Goal: Learn about a topic

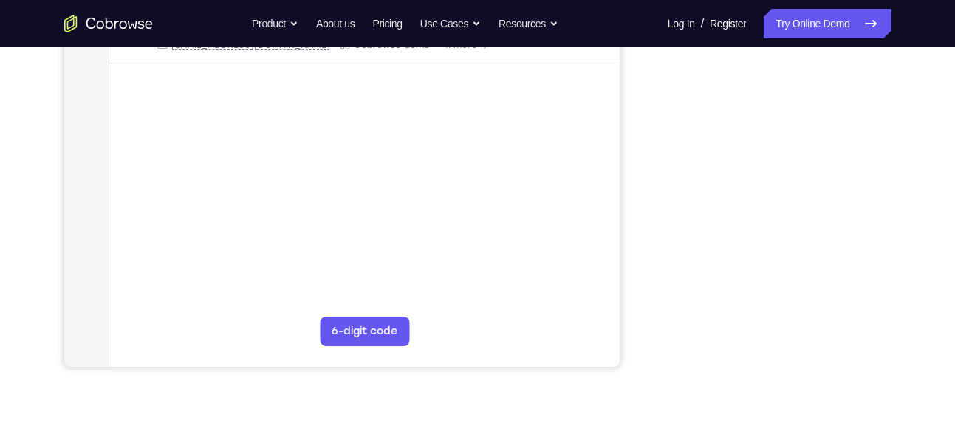
scroll to position [319, 0]
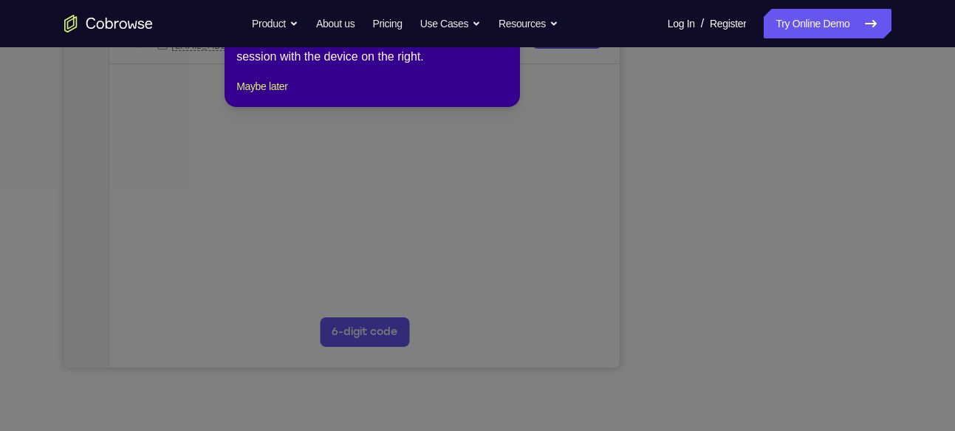
click at [750, 121] on icon at bounding box center [483, 198] width 966 height 466
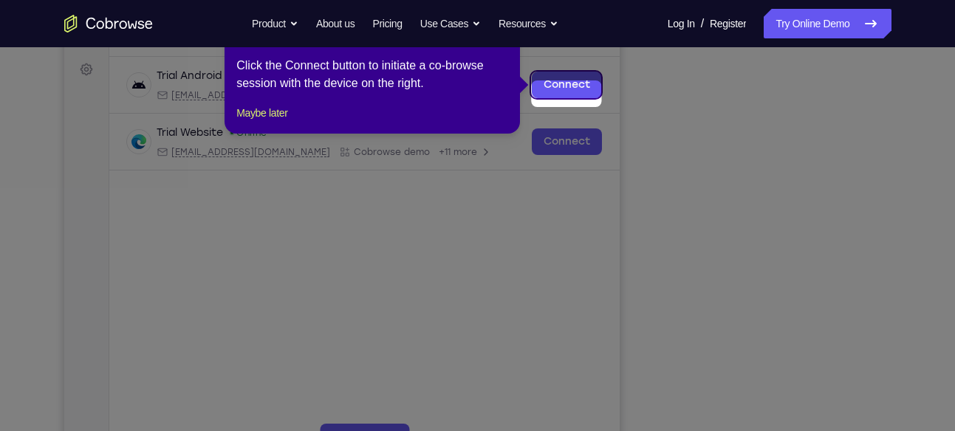
scroll to position [203, 0]
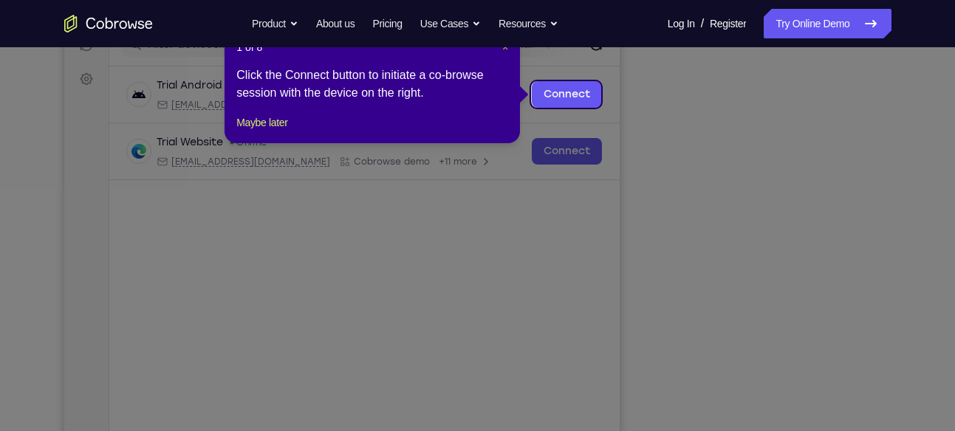
click at [504, 47] on span "×" at bounding box center [505, 47] width 6 height 12
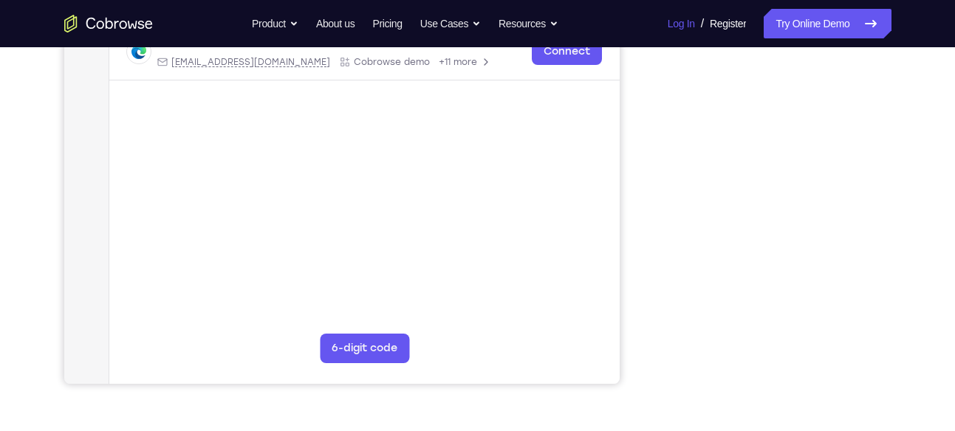
scroll to position [170, 0]
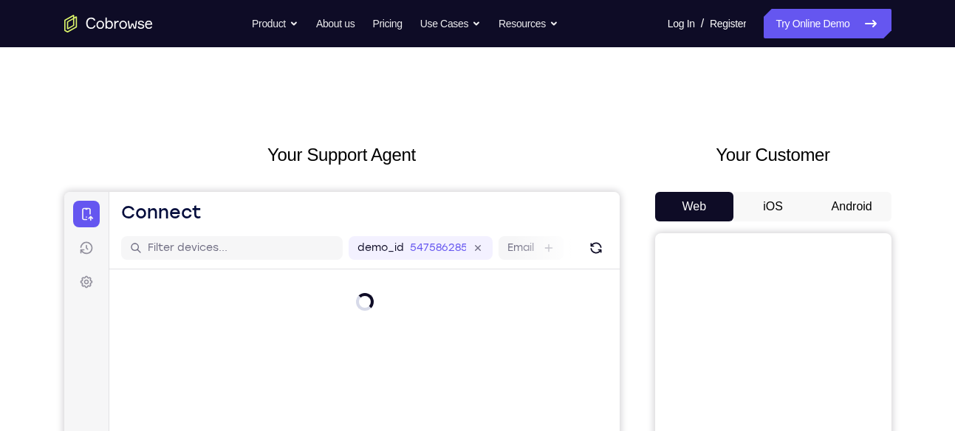
click at [852, 207] on button "Android" at bounding box center [851, 207] width 79 height 30
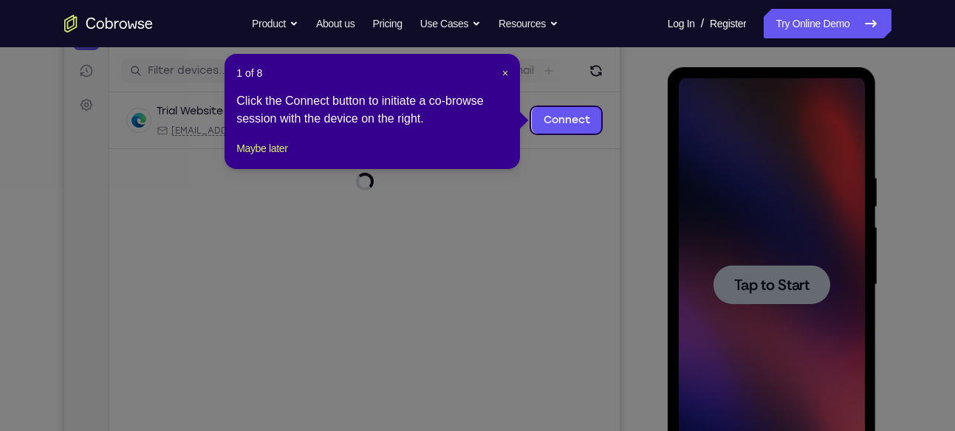
click at [500, 72] on header "1 of 8 ×" at bounding box center [372, 73] width 272 height 15
click at [506, 72] on span "×" at bounding box center [505, 73] width 6 height 12
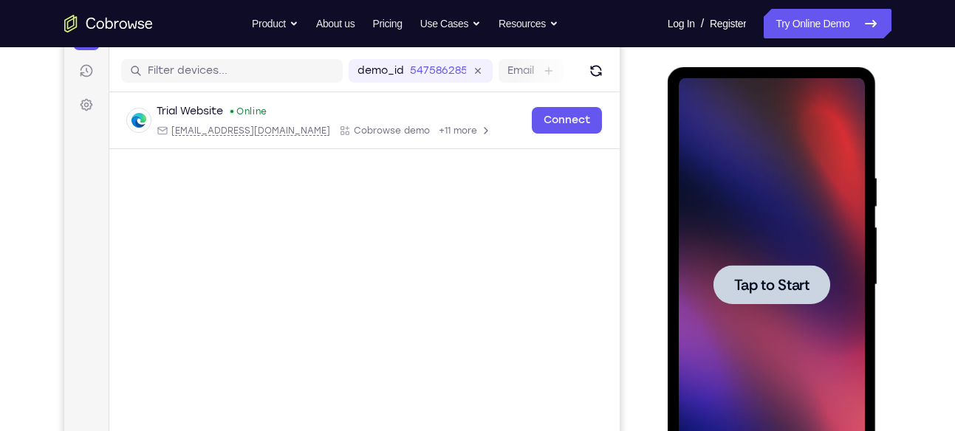
click at [759, 268] on div at bounding box center [771, 284] width 117 height 39
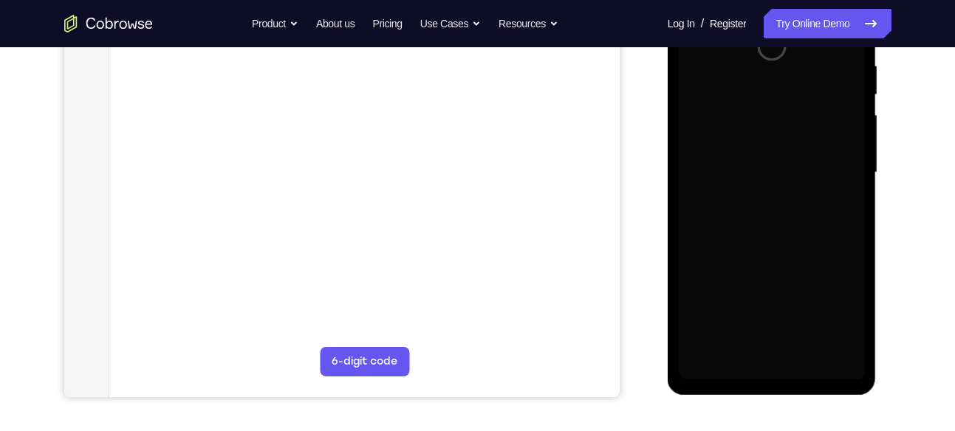
scroll to position [284, 0]
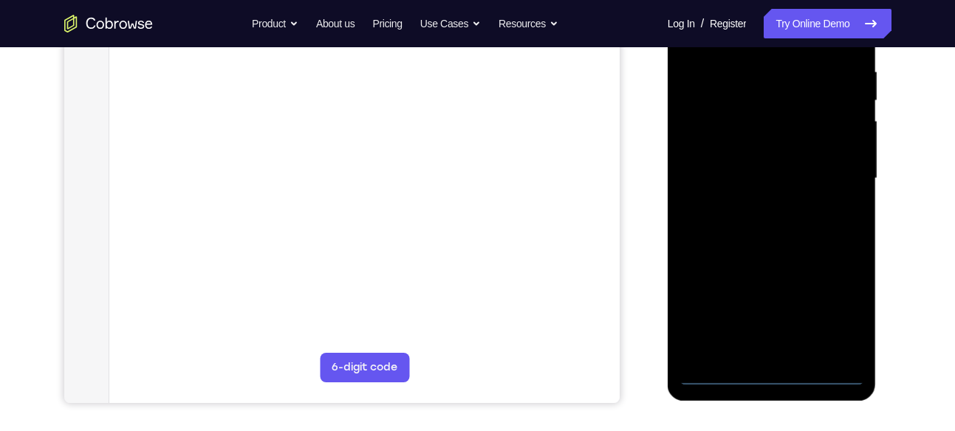
click at [772, 376] on div at bounding box center [772, 179] width 186 height 414
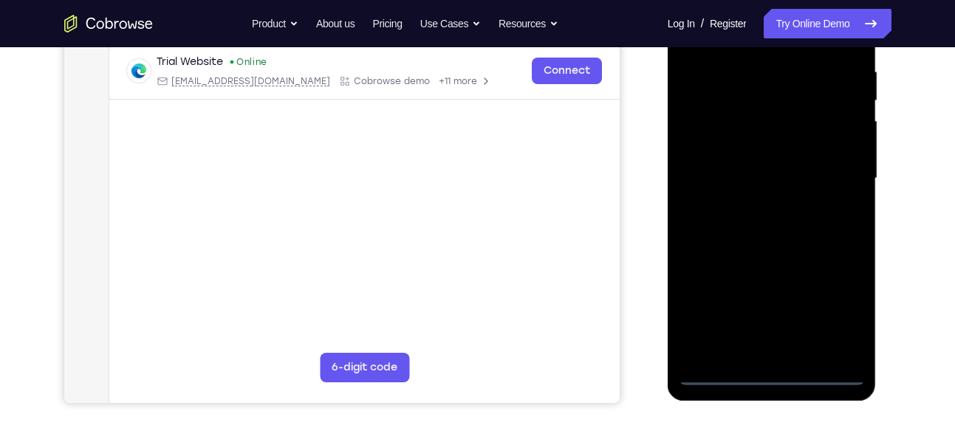
click at [840, 313] on div at bounding box center [772, 179] width 186 height 414
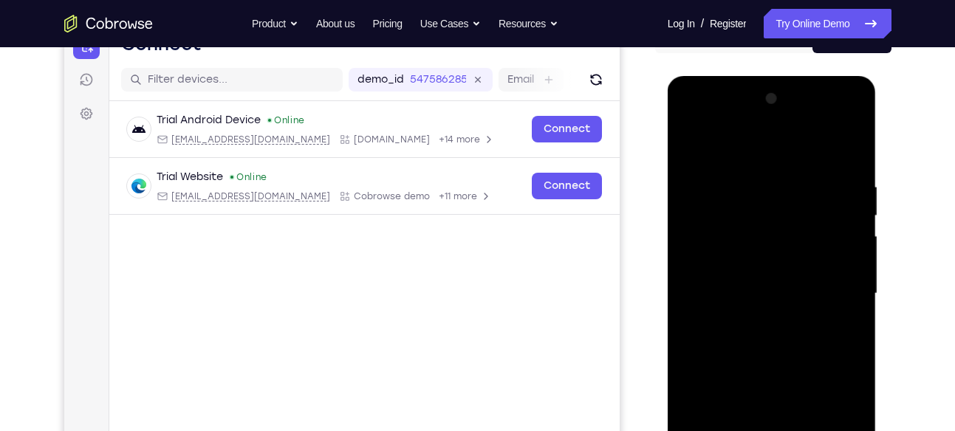
scroll to position [168, 0]
click at [718, 151] on div at bounding box center [772, 295] width 186 height 414
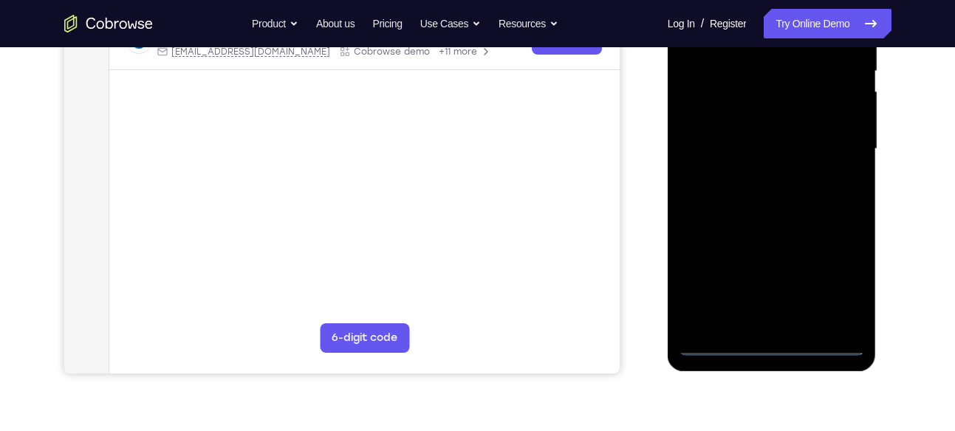
scroll to position [314, 0]
click at [819, 151] on div at bounding box center [772, 149] width 186 height 414
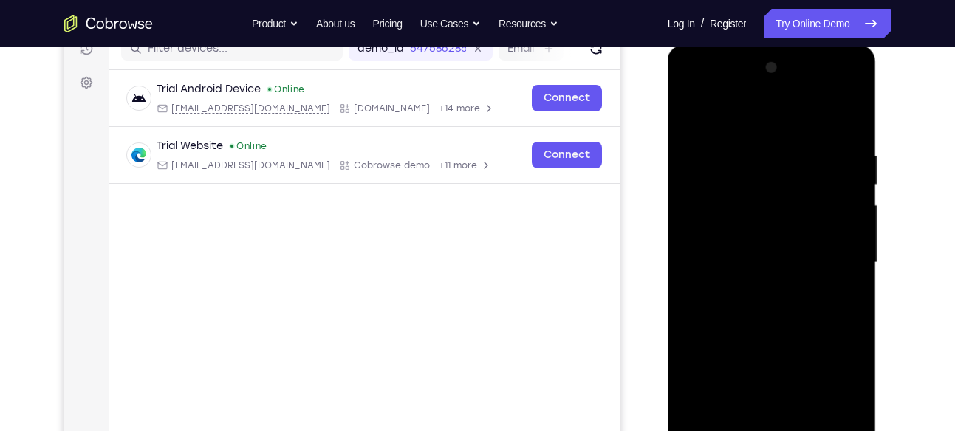
scroll to position [199, 0]
click at [761, 287] on div at bounding box center [772, 264] width 186 height 414
click at [771, 340] on div at bounding box center [772, 264] width 186 height 414
click at [732, 190] on div at bounding box center [772, 264] width 186 height 414
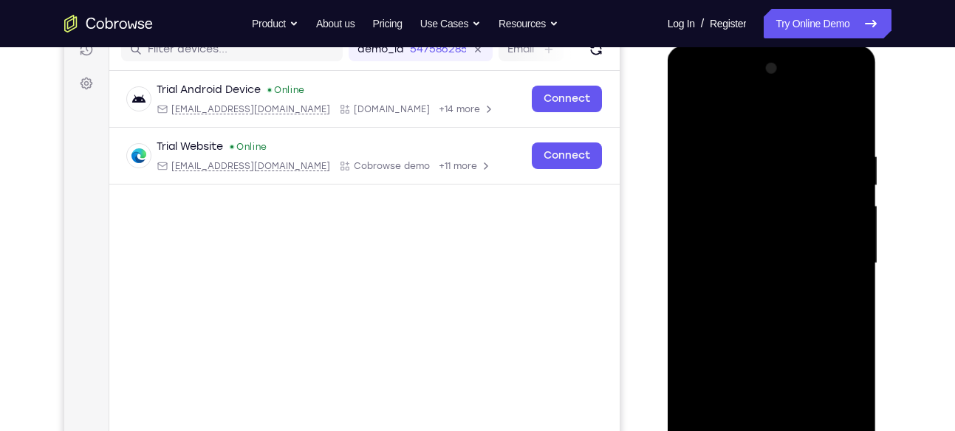
click at [760, 230] on div at bounding box center [772, 264] width 186 height 414
click at [775, 312] on div at bounding box center [772, 264] width 186 height 414
click at [816, 233] on div at bounding box center [772, 264] width 186 height 414
click at [803, 310] on div at bounding box center [772, 264] width 186 height 414
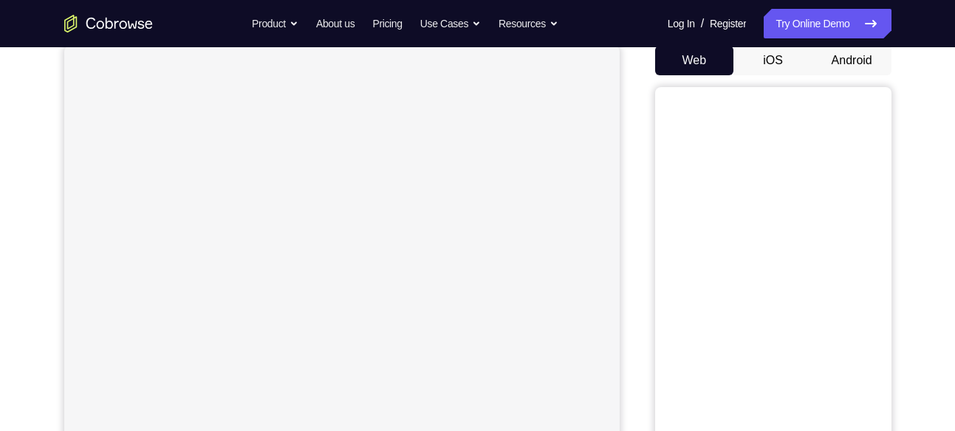
click at [709, 58] on button "Android" at bounding box center [851, 61] width 79 height 30
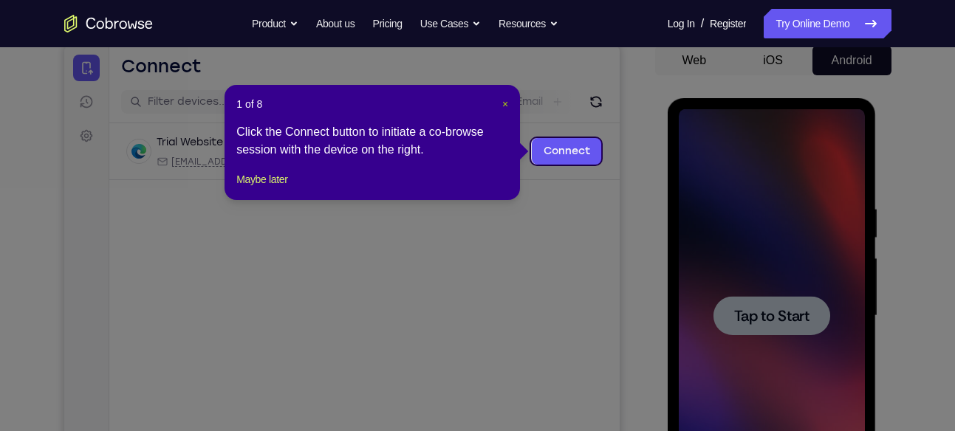
click at [507, 101] on span "×" at bounding box center [505, 104] width 6 height 12
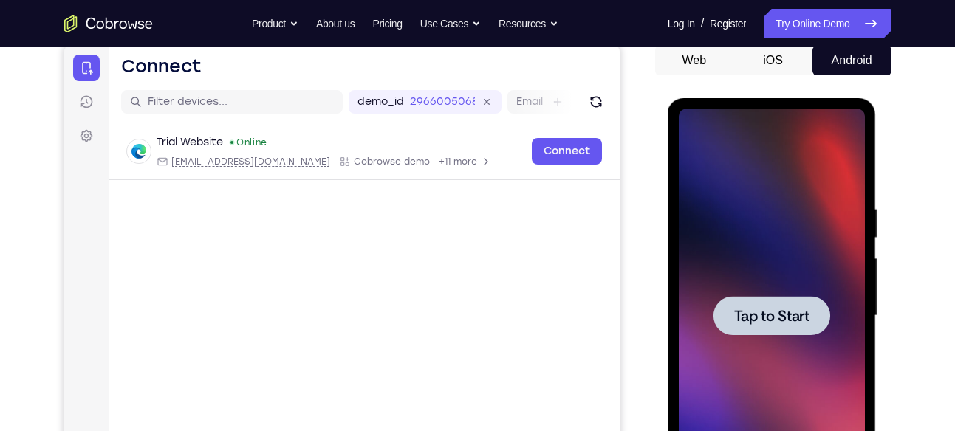
click at [709, 309] on span "Tap to Start" at bounding box center [771, 316] width 75 height 15
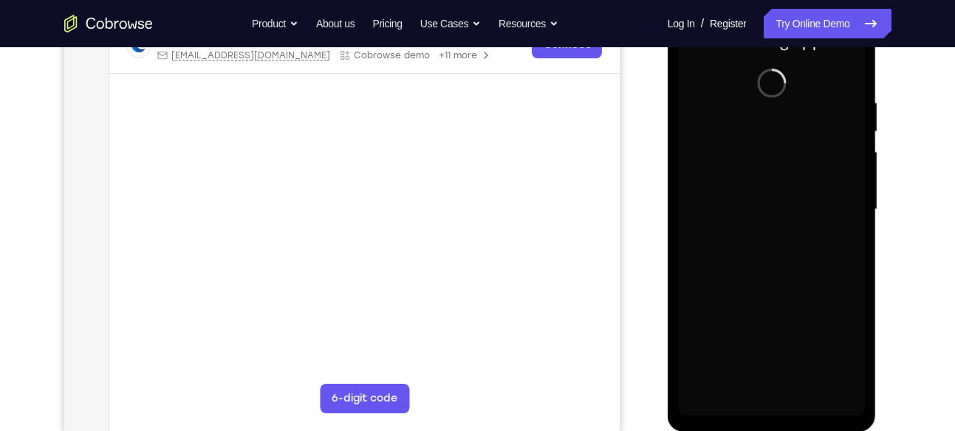
scroll to position [252, 0]
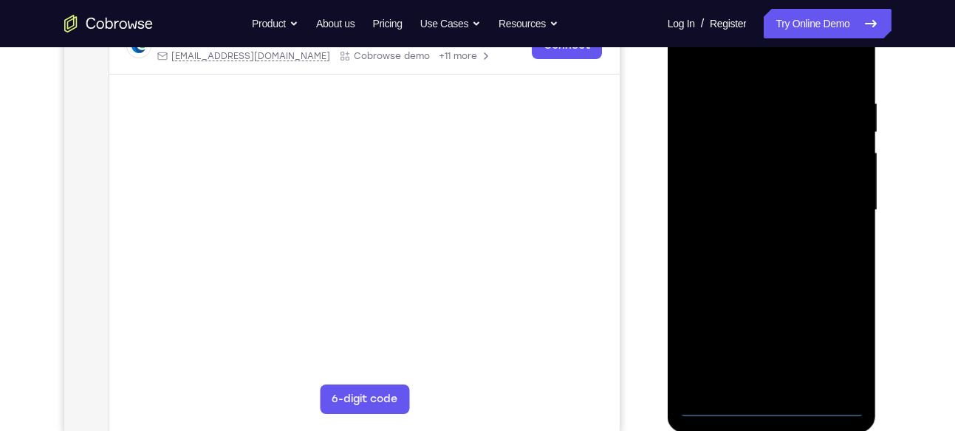
click at [709, 402] on div at bounding box center [772, 211] width 186 height 414
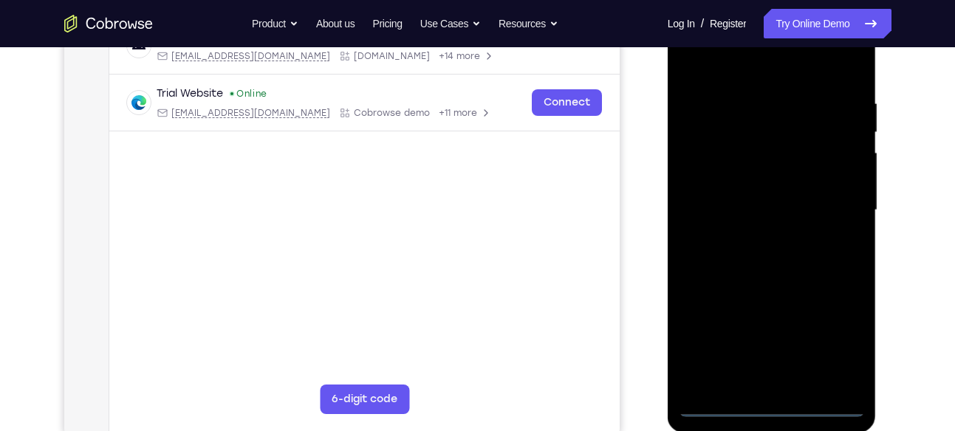
click at [709, 339] on div at bounding box center [772, 211] width 186 height 414
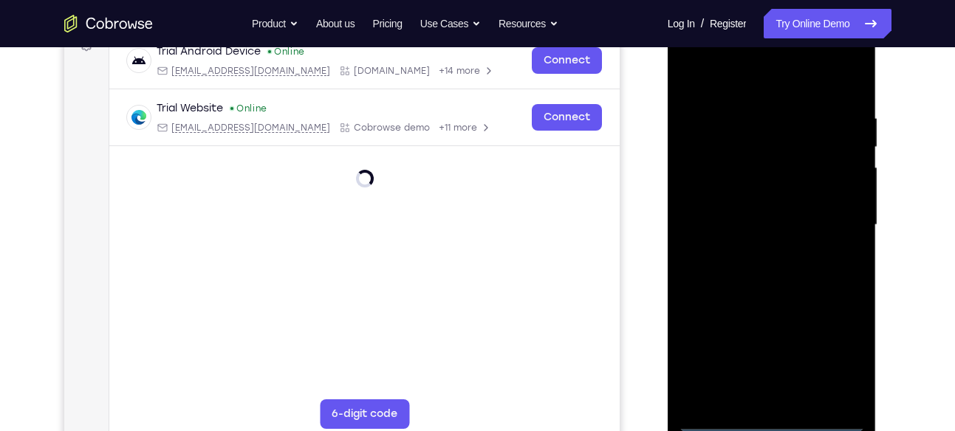
scroll to position [236, 0]
click at [709, 82] on div at bounding box center [772, 226] width 186 height 414
click at [709, 243] on div at bounding box center [772, 226] width 186 height 414
click at [709, 216] on div at bounding box center [772, 226] width 186 height 414
click at [709, 258] on div at bounding box center [772, 226] width 186 height 414
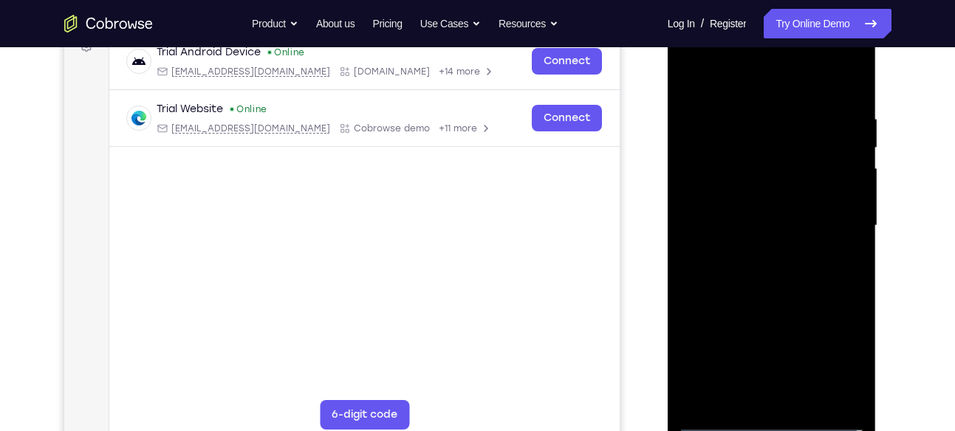
click at [709, 255] on div at bounding box center [772, 226] width 186 height 414
click at [709, 293] on div at bounding box center [772, 226] width 186 height 414
click at [709, 162] on div at bounding box center [772, 226] width 186 height 414
click at [709, 180] on div at bounding box center [772, 226] width 186 height 414
click at [709, 281] on div at bounding box center [772, 226] width 186 height 414
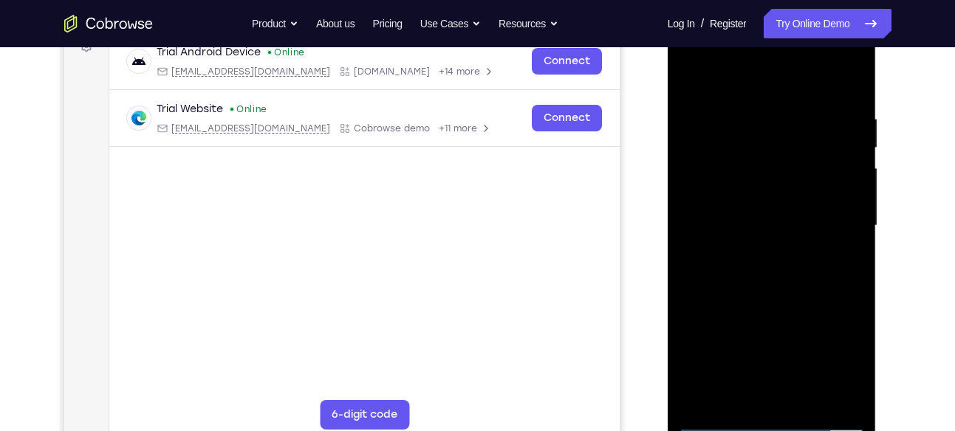
click at [709, 191] on div at bounding box center [772, 226] width 186 height 414
click at [709, 275] on div at bounding box center [772, 226] width 186 height 414
click at [709, 182] on div at bounding box center [772, 226] width 186 height 414
click at [709, 281] on div at bounding box center [772, 226] width 186 height 414
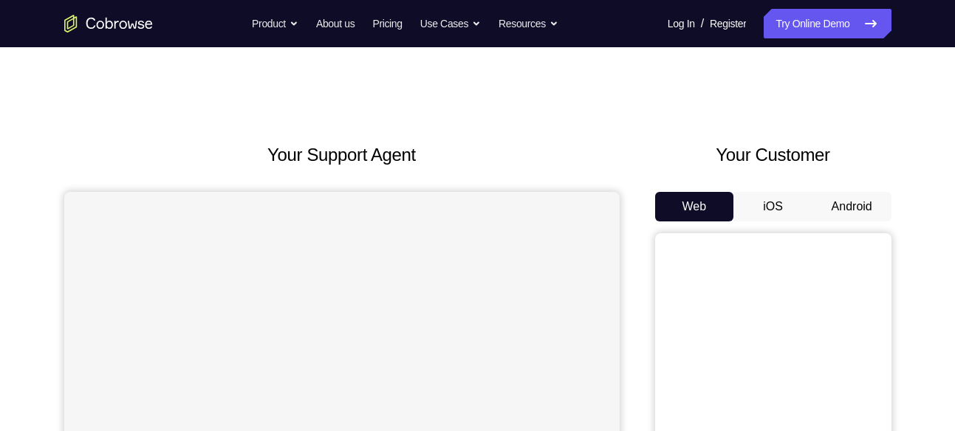
click at [839, 199] on button "Android" at bounding box center [851, 207] width 79 height 30
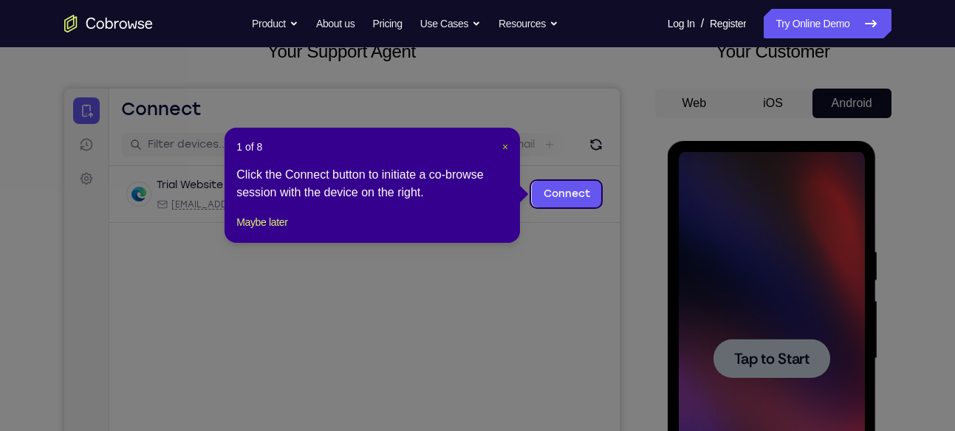
click at [507, 148] on span "×" at bounding box center [505, 147] width 6 height 12
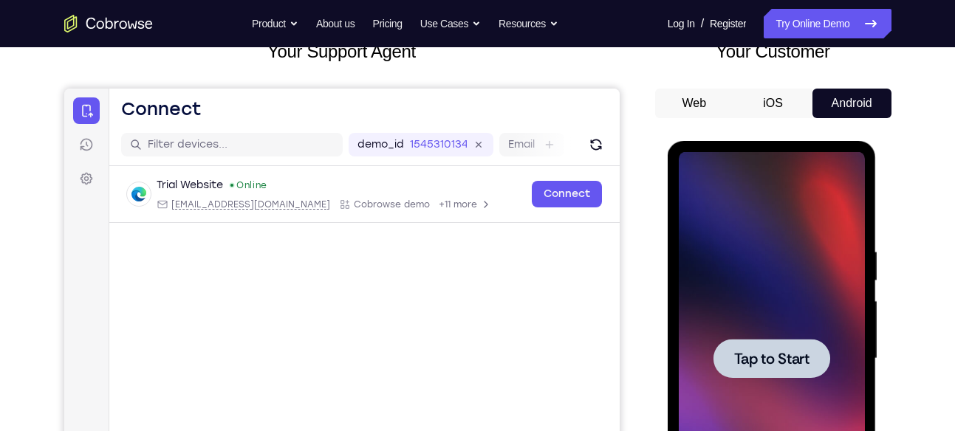
click at [759, 359] on span "Tap to Start" at bounding box center [771, 358] width 75 height 15
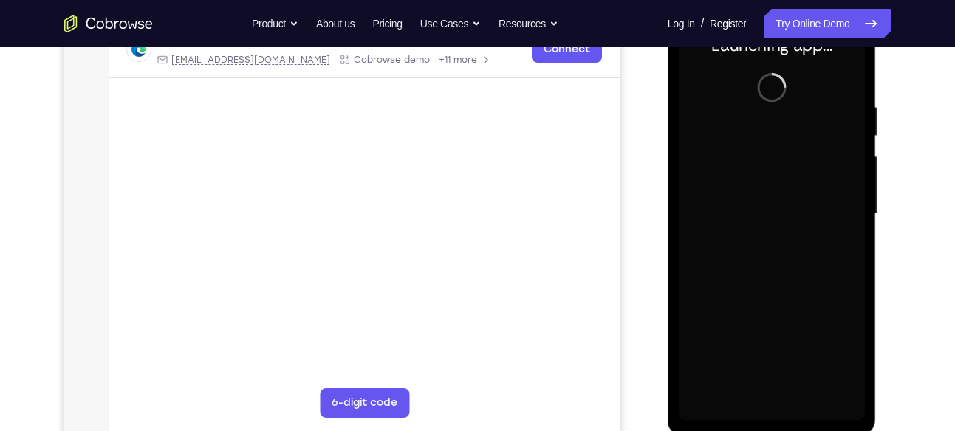
scroll to position [249, 0]
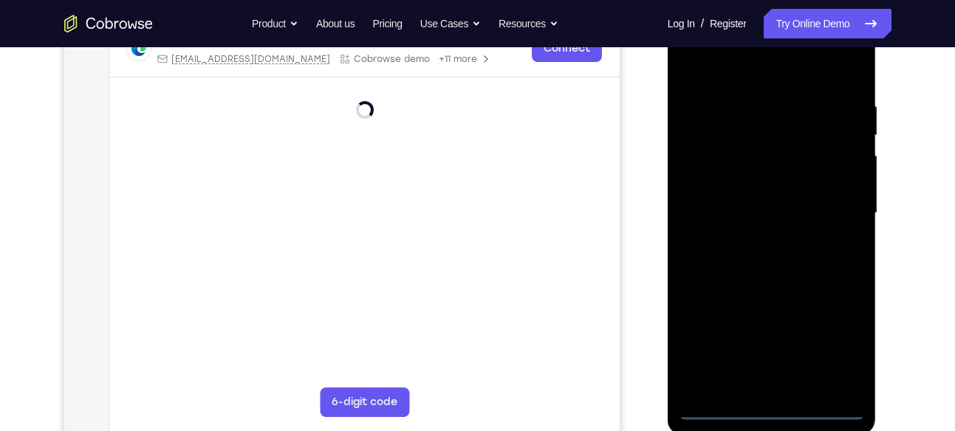
click at [773, 408] on div at bounding box center [772, 214] width 186 height 414
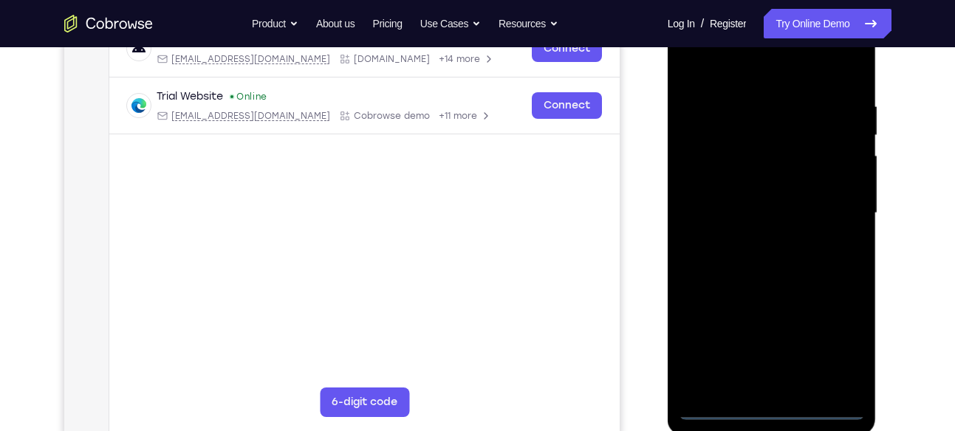
click at [840, 349] on div at bounding box center [772, 214] width 186 height 414
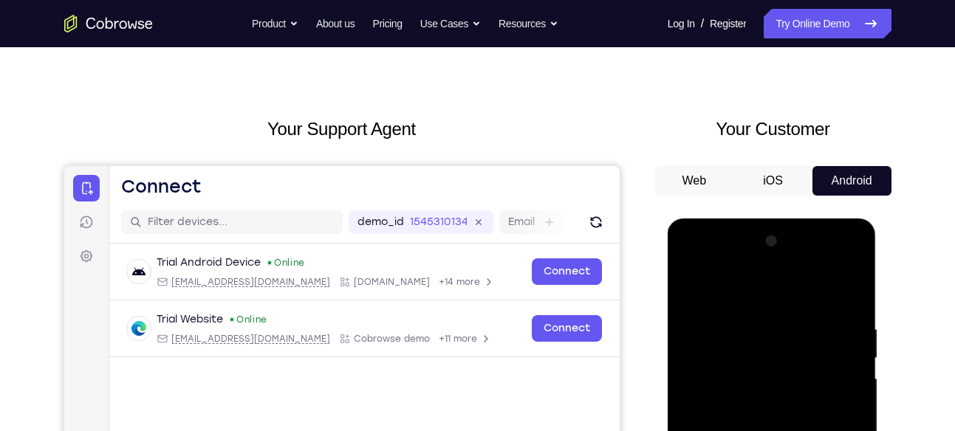
scroll to position [25, 0]
click at [747, 300] on div at bounding box center [772, 437] width 186 height 414
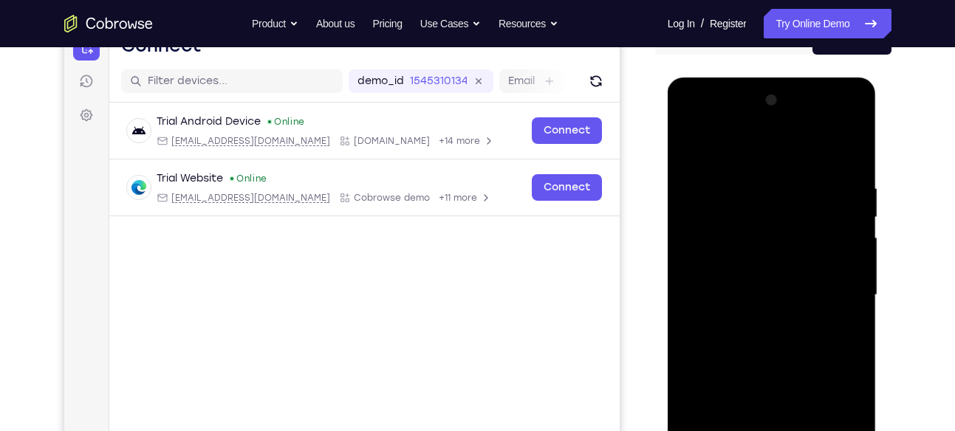
scroll to position [174, 0]
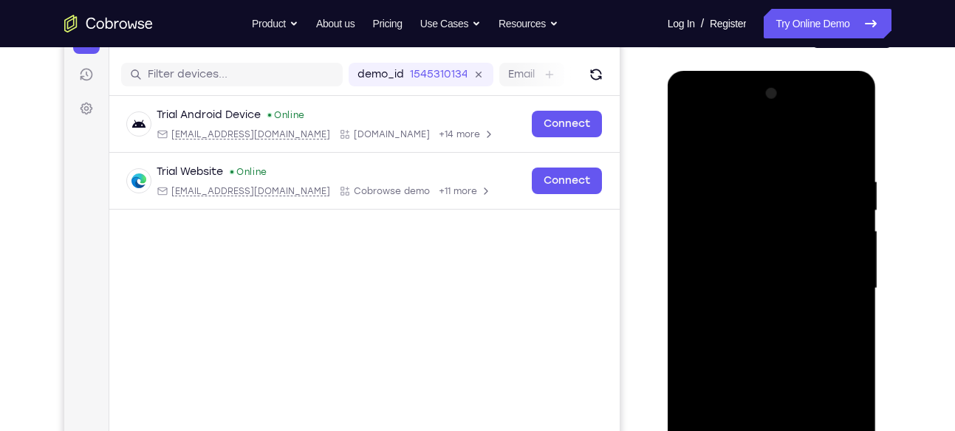
click at [829, 287] on div at bounding box center [772, 289] width 186 height 414
click at [761, 318] on div at bounding box center [772, 289] width 186 height 414
click at [753, 360] on div at bounding box center [772, 289] width 186 height 414
click at [761, 207] on div at bounding box center [772, 289] width 186 height 414
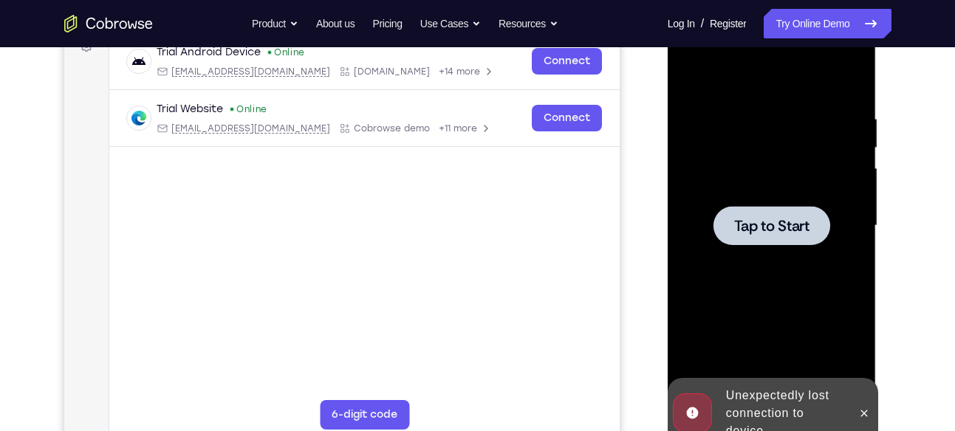
scroll to position [240, 0]
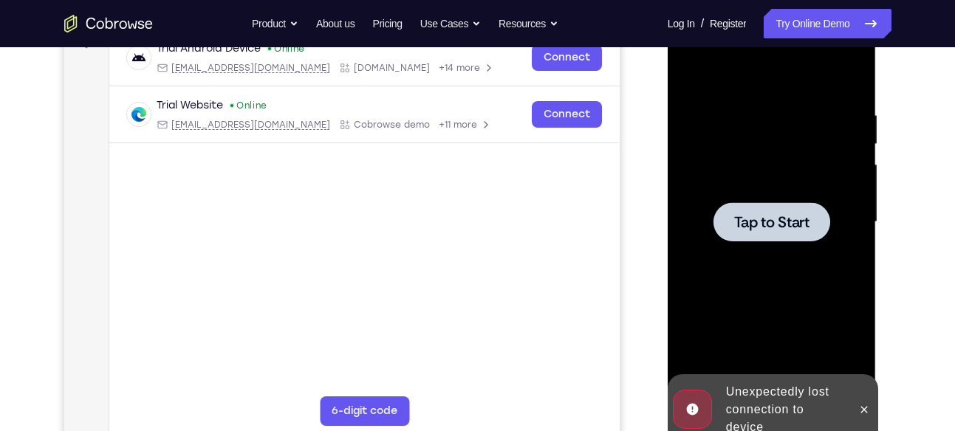
click at [776, 242] on div at bounding box center [772, 223] width 186 height 414
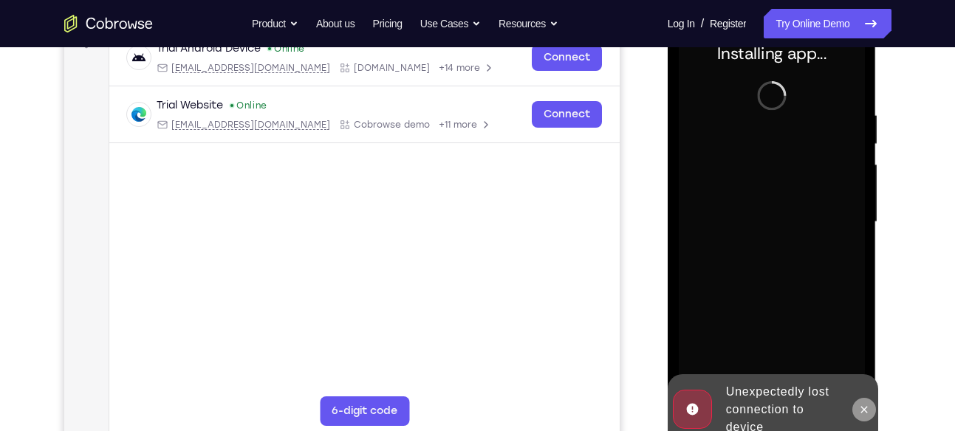
click at [865, 413] on icon at bounding box center [864, 410] width 12 height 12
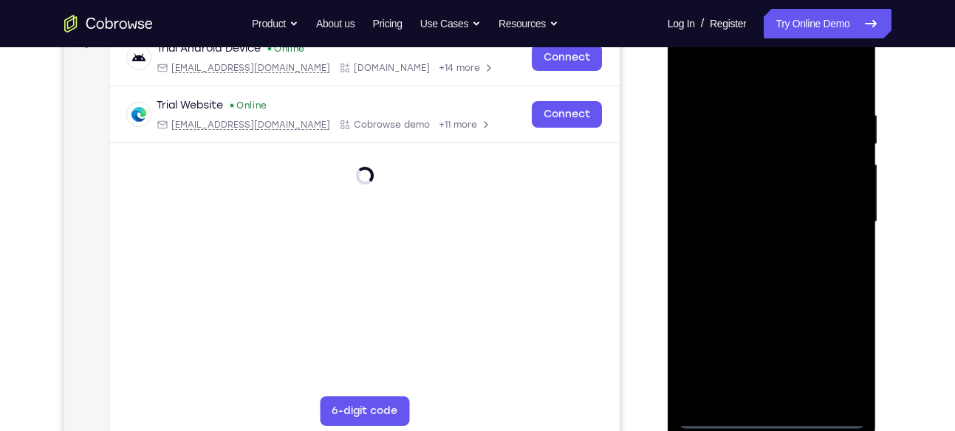
click at [779, 416] on div at bounding box center [772, 223] width 186 height 414
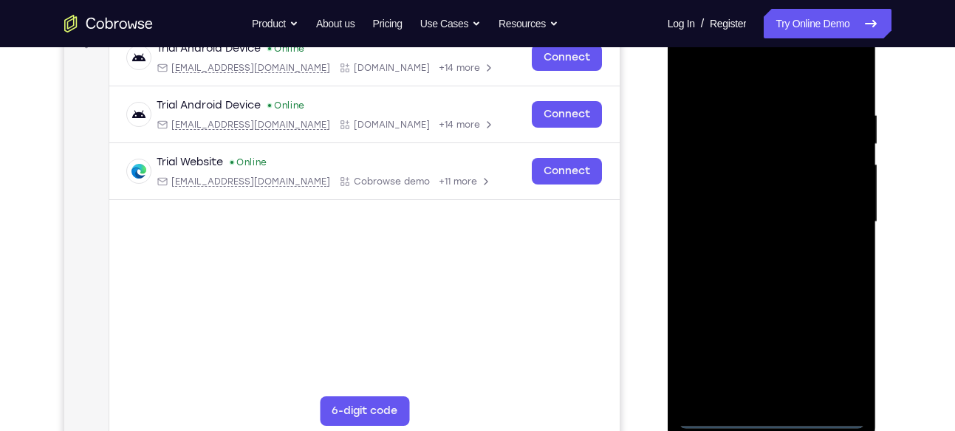
click at [832, 354] on div at bounding box center [772, 223] width 186 height 414
click at [747, 64] on div at bounding box center [772, 223] width 186 height 414
click at [839, 216] on div at bounding box center [772, 223] width 186 height 414
click at [752, 247] on div at bounding box center [772, 223] width 186 height 414
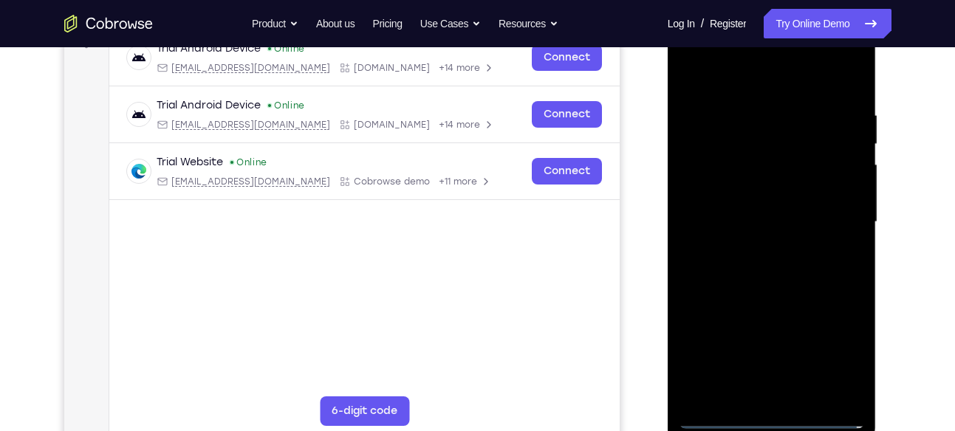
click at [772, 298] on div at bounding box center [772, 223] width 186 height 414
click at [755, 138] on div at bounding box center [772, 223] width 186 height 414
click at [786, 185] on div at bounding box center [772, 223] width 186 height 414
click at [751, 273] on div at bounding box center [772, 223] width 186 height 414
click at [690, 72] on div at bounding box center [772, 223] width 186 height 414
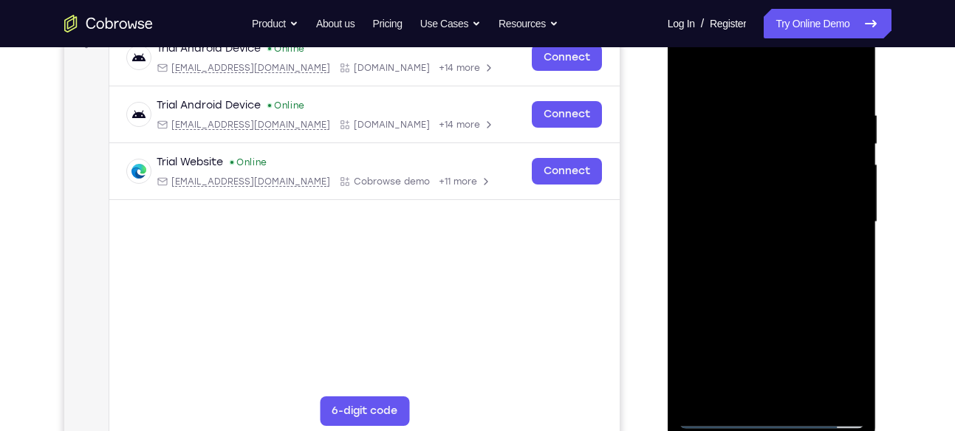
click at [760, 196] on div at bounding box center [772, 223] width 186 height 414
click at [704, 390] on div at bounding box center [772, 223] width 186 height 414
click at [745, 342] on div at bounding box center [772, 223] width 186 height 414
click at [764, 199] on div at bounding box center [772, 223] width 186 height 414
click at [765, 224] on div at bounding box center [772, 223] width 186 height 414
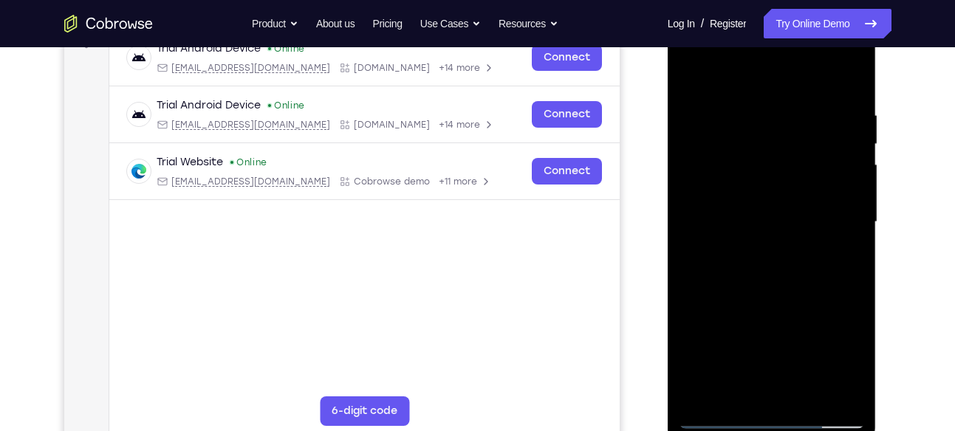
click at [771, 250] on div at bounding box center [772, 223] width 186 height 414
click at [773, 248] on div at bounding box center [772, 223] width 186 height 414
click at [751, 217] on div at bounding box center [772, 223] width 186 height 414
drag, startPoint x: 763, startPoint y: 246, endPoint x: 769, endPoint y: 256, distance: 12.3
click at [769, 256] on div at bounding box center [772, 223] width 186 height 414
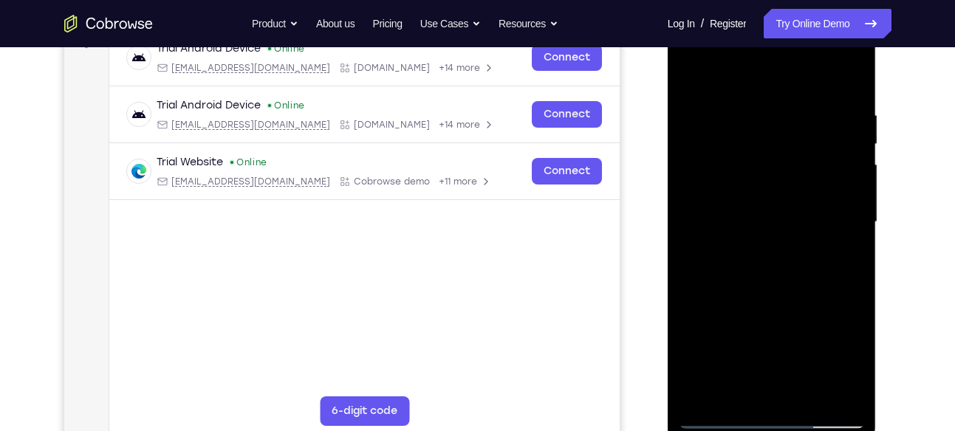
click at [769, 256] on div at bounding box center [772, 223] width 186 height 414
click at [784, 255] on div at bounding box center [772, 223] width 186 height 414
click at [839, 199] on div at bounding box center [772, 223] width 186 height 414
click at [818, 214] on div at bounding box center [772, 223] width 186 height 414
click at [826, 264] on div at bounding box center [772, 223] width 186 height 414
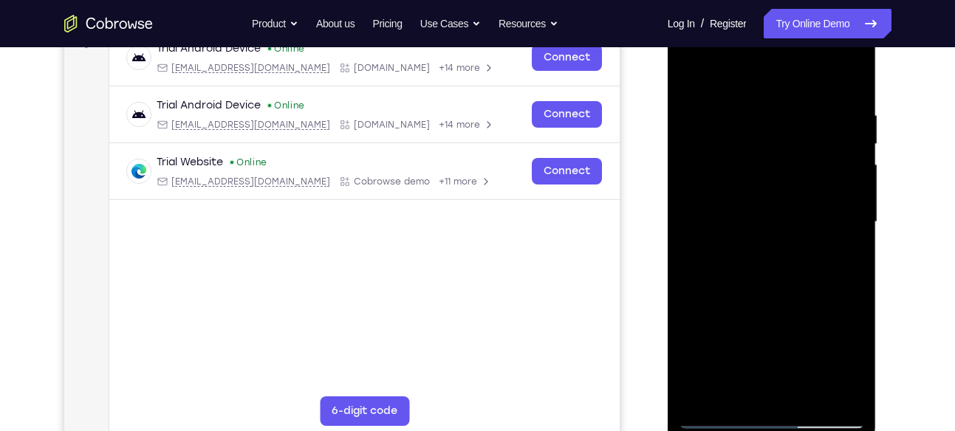
click at [827, 243] on div at bounding box center [772, 223] width 186 height 414
click at [770, 222] on div at bounding box center [772, 223] width 186 height 414
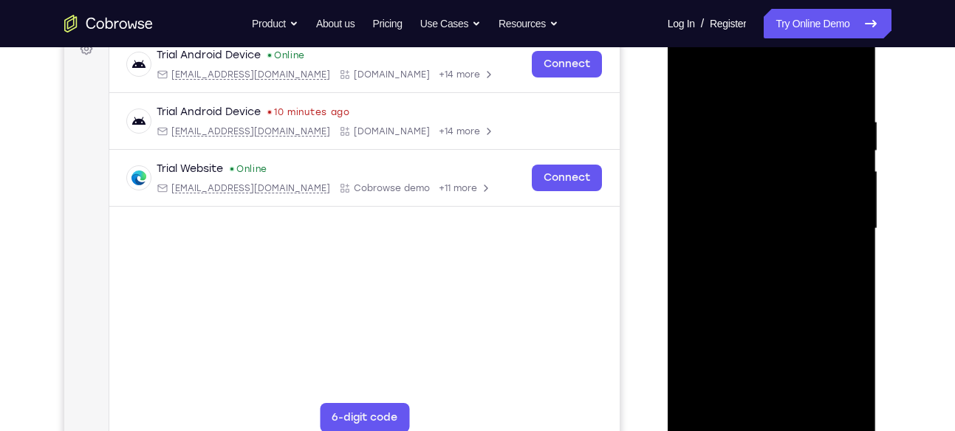
scroll to position [231, 0]
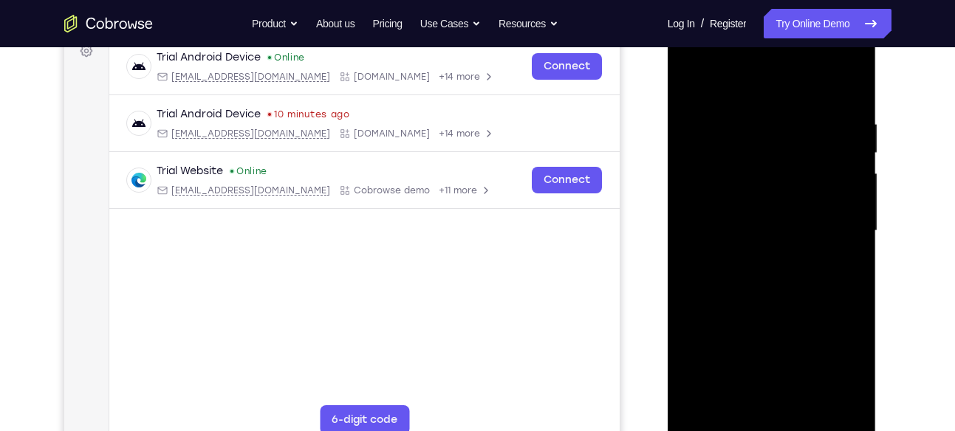
click at [772, 264] on div at bounding box center [772, 231] width 186 height 414
click at [786, 244] on div at bounding box center [772, 231] width 186 height 414
click at [790, 238] on div at bounding box center [772, 231] width 186 height 414
click at [797, 233] on div at bounding box center [772, 231] width 186 height 414
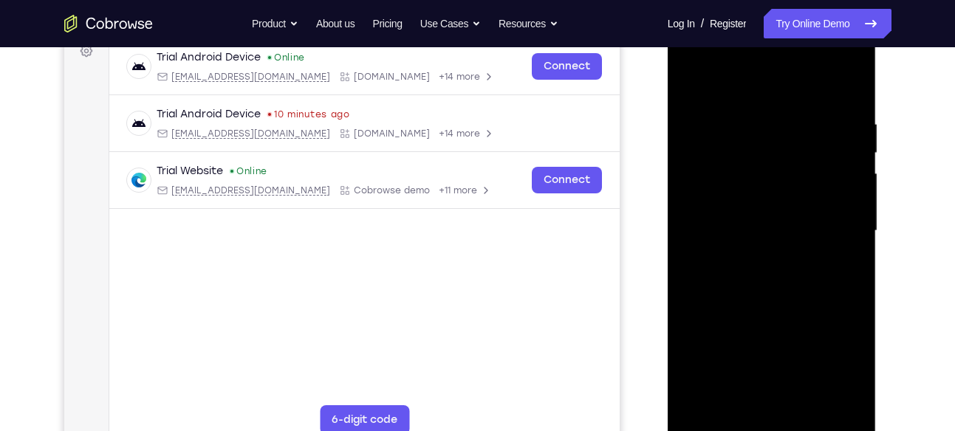
click at [797, 258] on div at bounding box center [772, 231] width 186 height 414
click at [787, 296] on div at bounding box center [772, 231] width 186 height 414
click at [775, 158] on div at bounding box center [772, 231] width 186 height 414
click at [781, 185] on div at bounding box center [772, 231] width 186 height 414
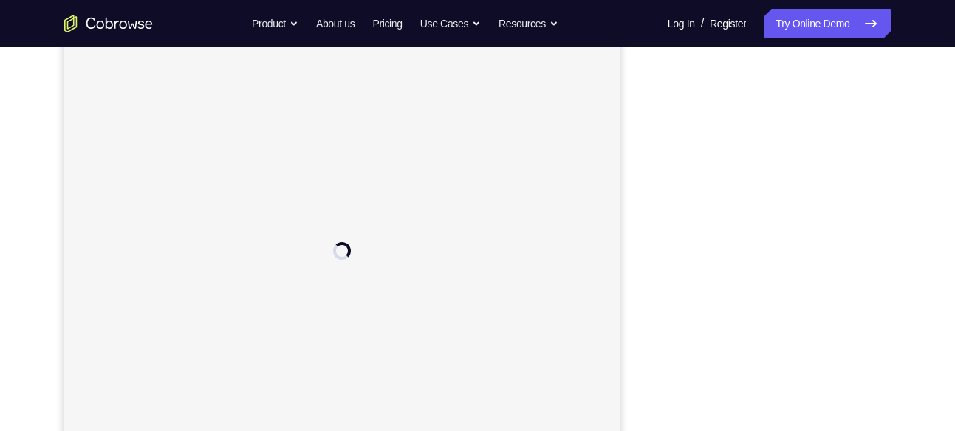
scroll to position [183, 0]
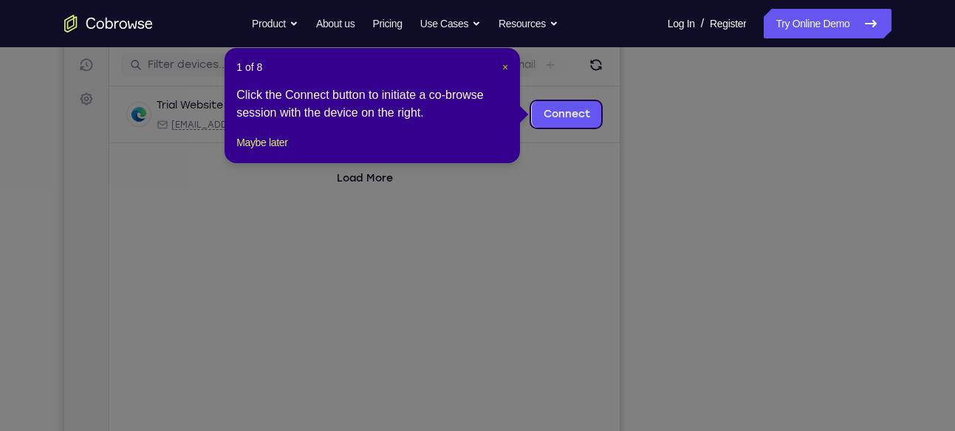
click at [507, 69] on span "×" at bounding box center [505, 67] width 6 height 12
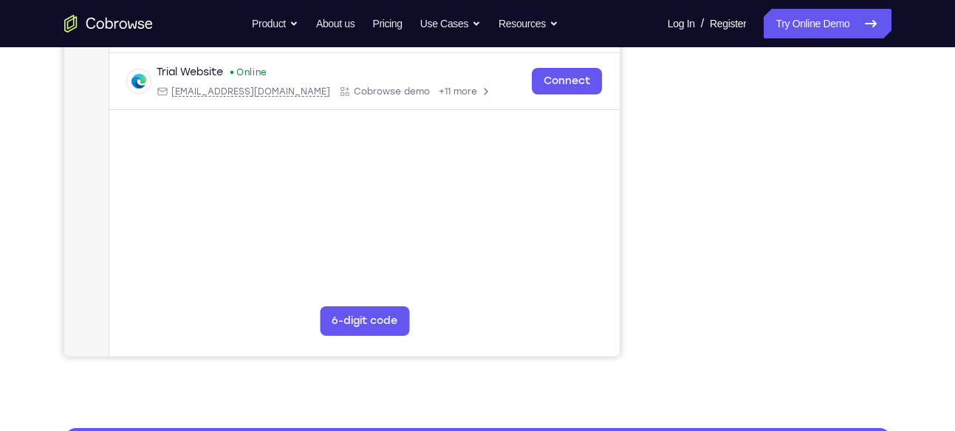
scroll to position [264, 0]
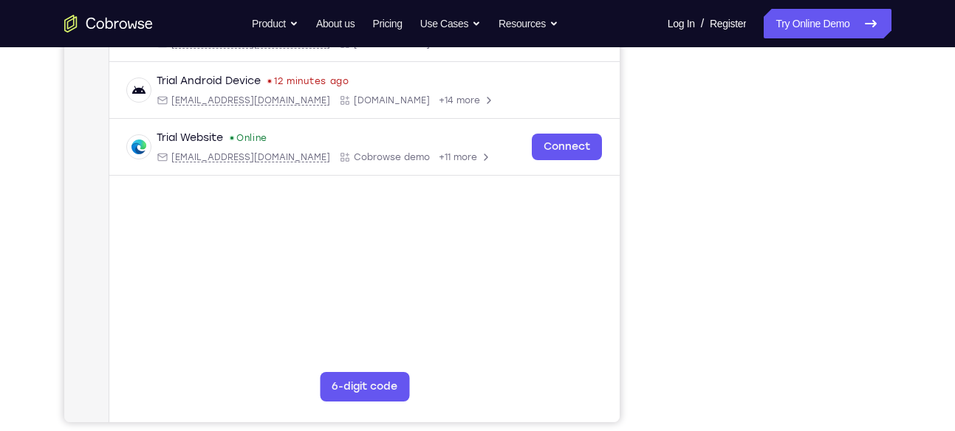
click at [922, 313] on div "Your Support Agent Your Customer Web iOS Android Next Steps We’d be happy to gi…" at bounding box center [477, 270] width 945 height 974
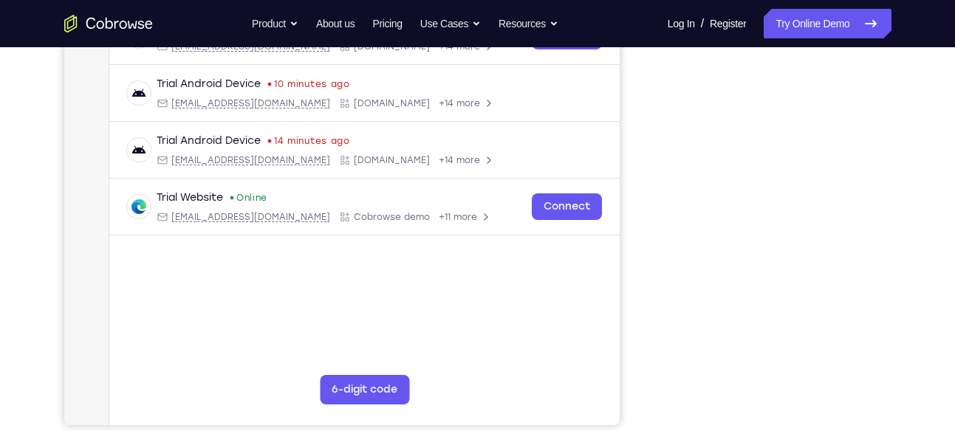
scroll to position [259, 0]
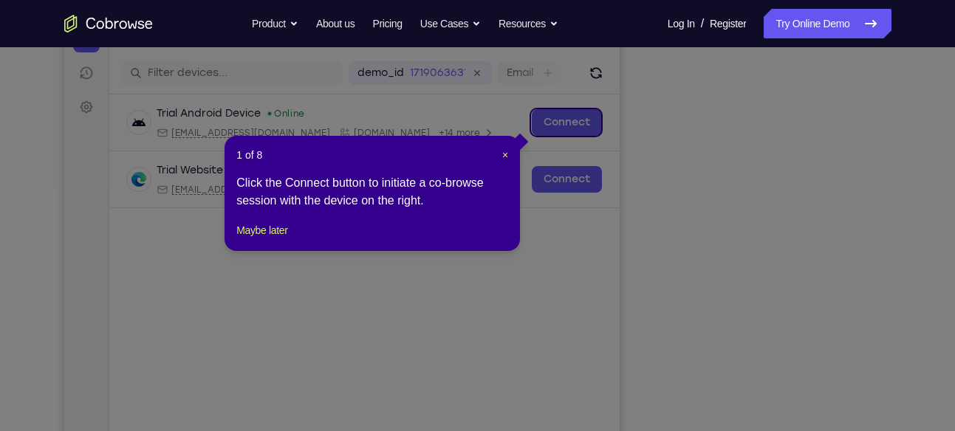
scroll to position [171, 0]
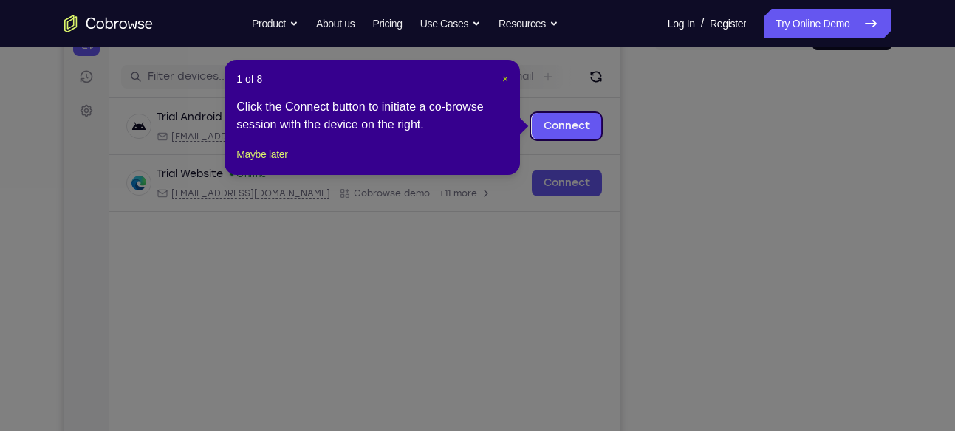
click at [504, 83] on span "×" at bounding box center [505, 79] width 6 height 12
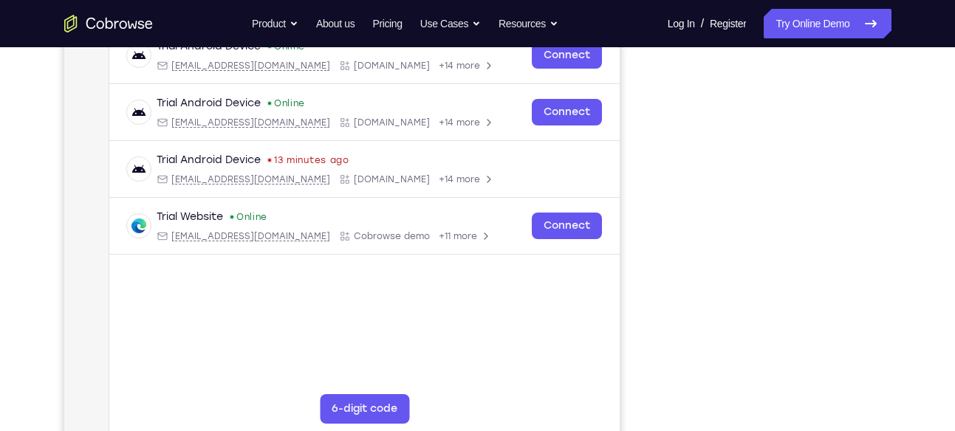
scroll to position [241, 0]
